Goal: Find specific fact: Find specific fact

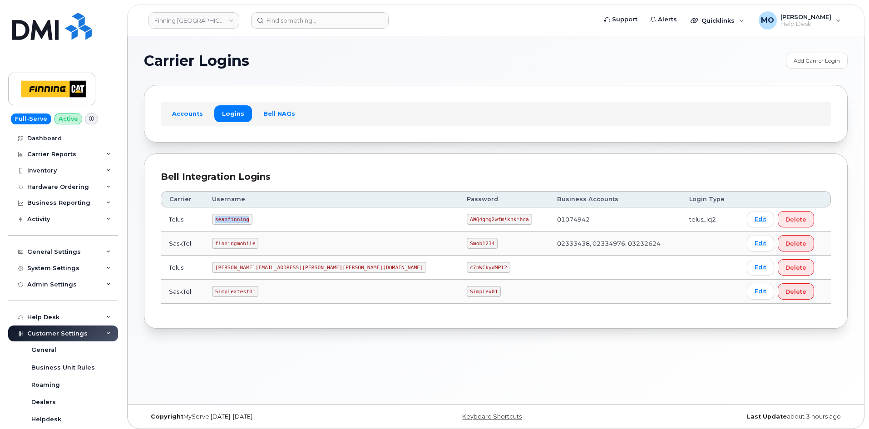
drag, startPoint x: 222, startPoint y: 218, endPoint x: 268, endPoint y: 225, distance: 46.4
click at [268, 225] on td "seanfinning" at bounding box center [331, 219] width 255 height 24
copy code "seanfinning"
drag, startPoint x: 381, startPoint y: 218, endPoint x: 444, endPoint y: 227, distance: 63.3
click at [459, 227] on td "AWQ4qmg2wfm*khk*hca" at bounding box center [504, 219] width 90 height 24
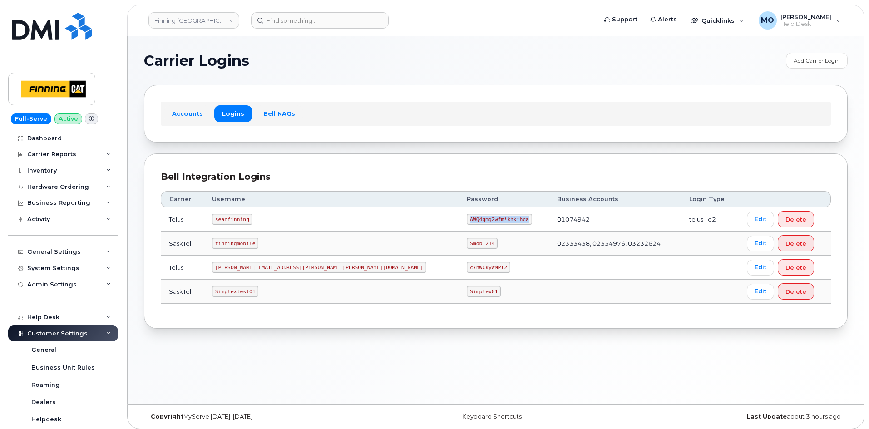
copy code "AWQ4qmg2wfm*khk*hca"
click at [69, 24] on img at bounding box center [51, 26] width 79 height 27
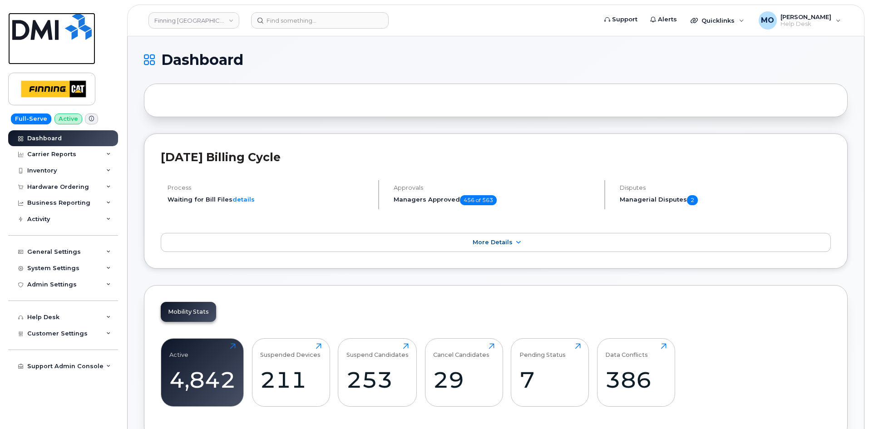
click at [29, 33] on img at bounding box center [51, 26] width 79 height 27
